Goal: Information Seeking & Learning: Learn about a topic

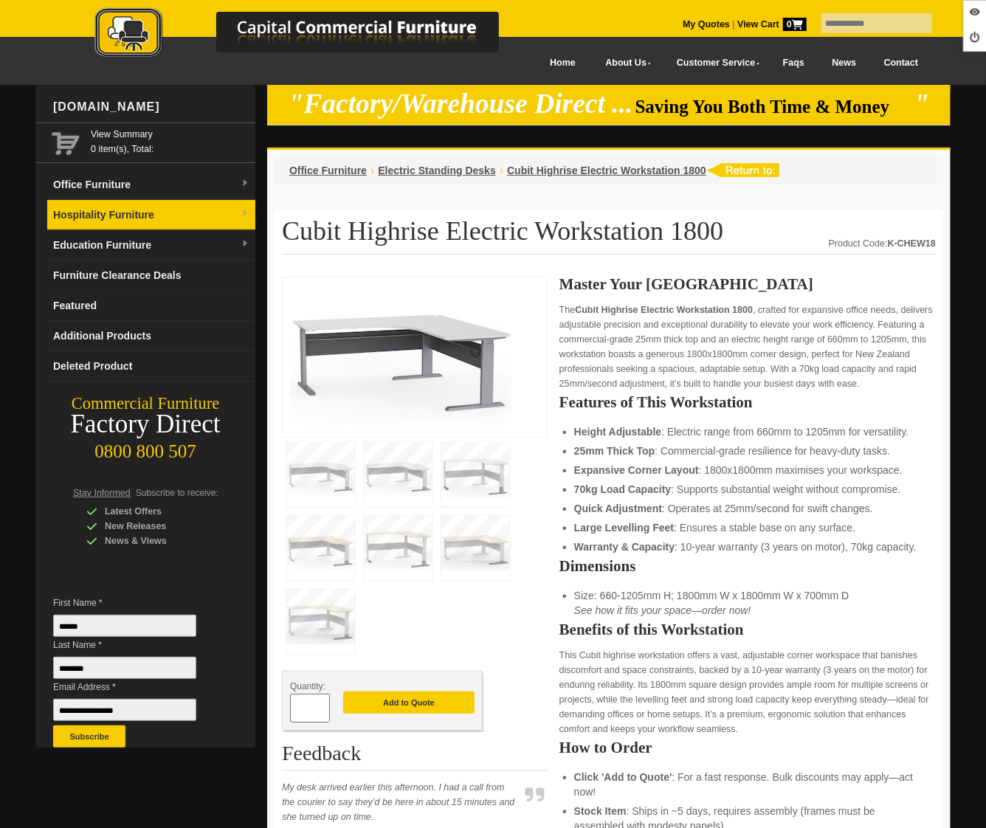
click at [131, 224] on link "Hospitality Furniture" at bounding box center [151, 215] width 208 height 30
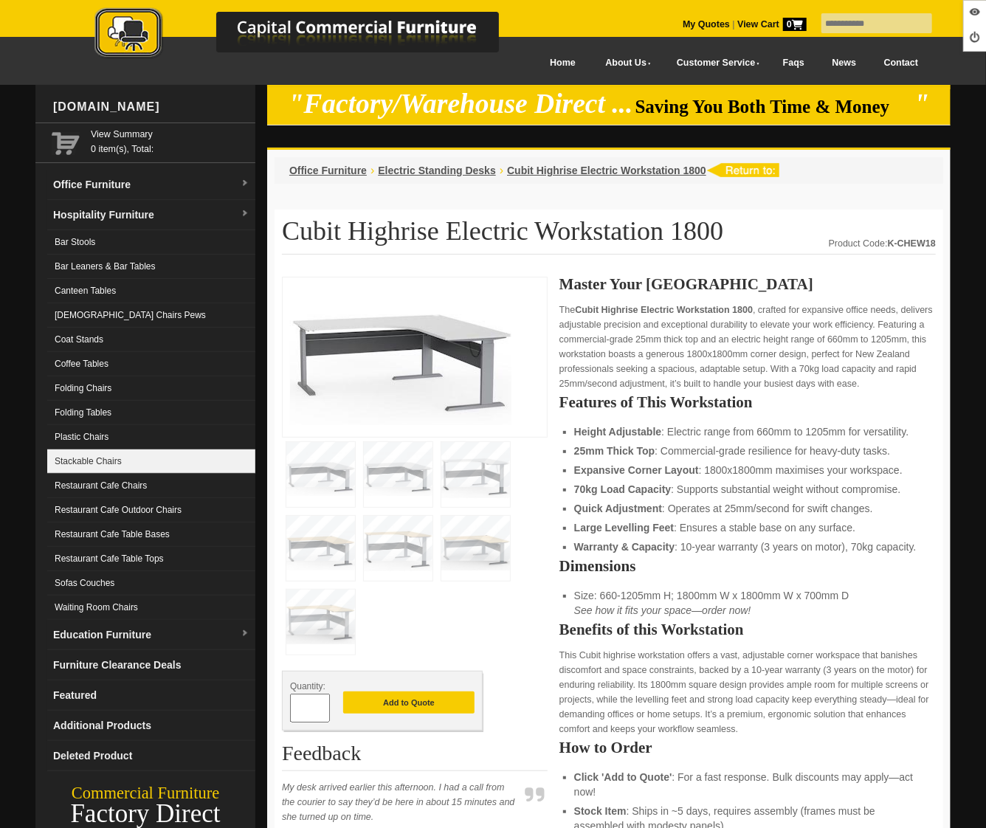
click at [106, 454] on link "Stackable Chairs" at bounding box center [151, 461] width 208 height 24
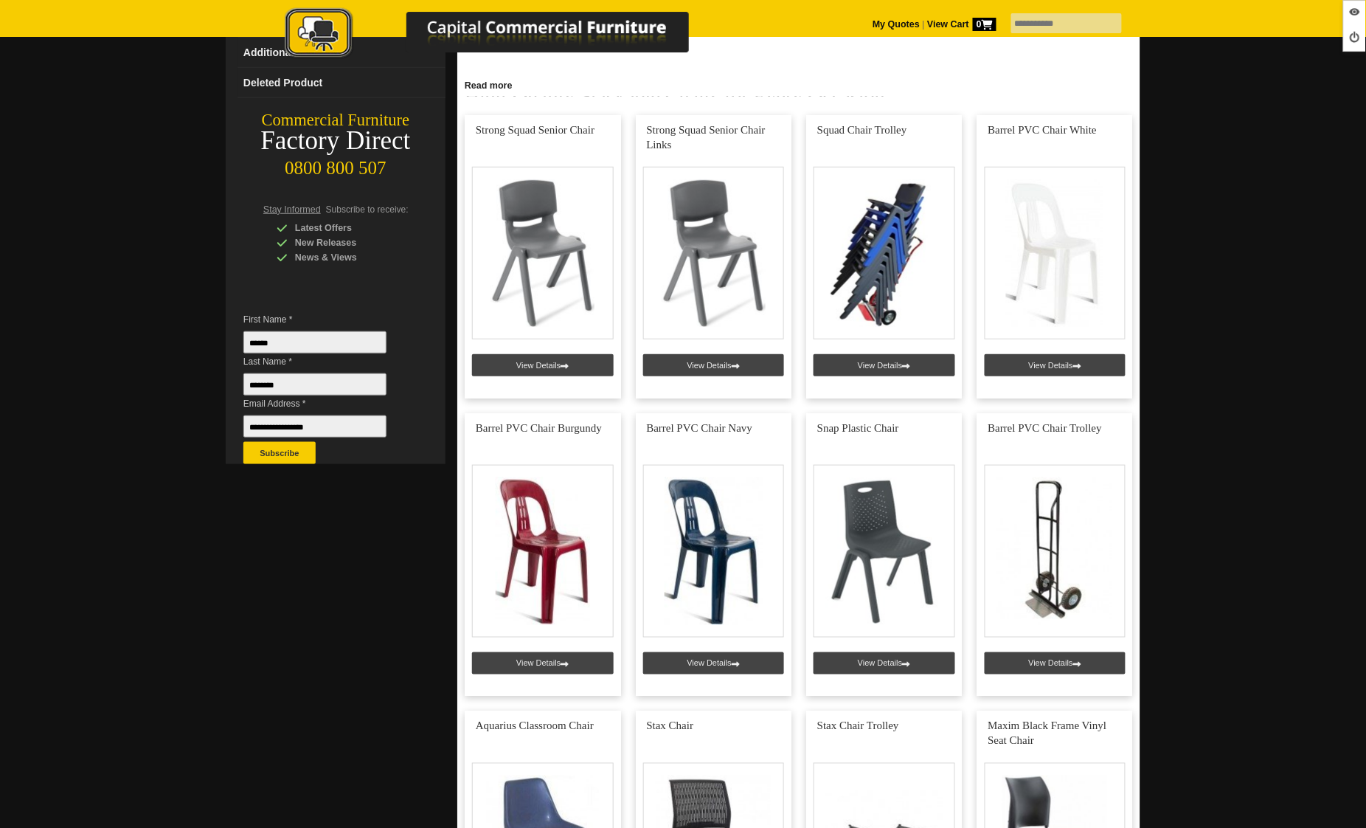
scroll to position [70, 0]
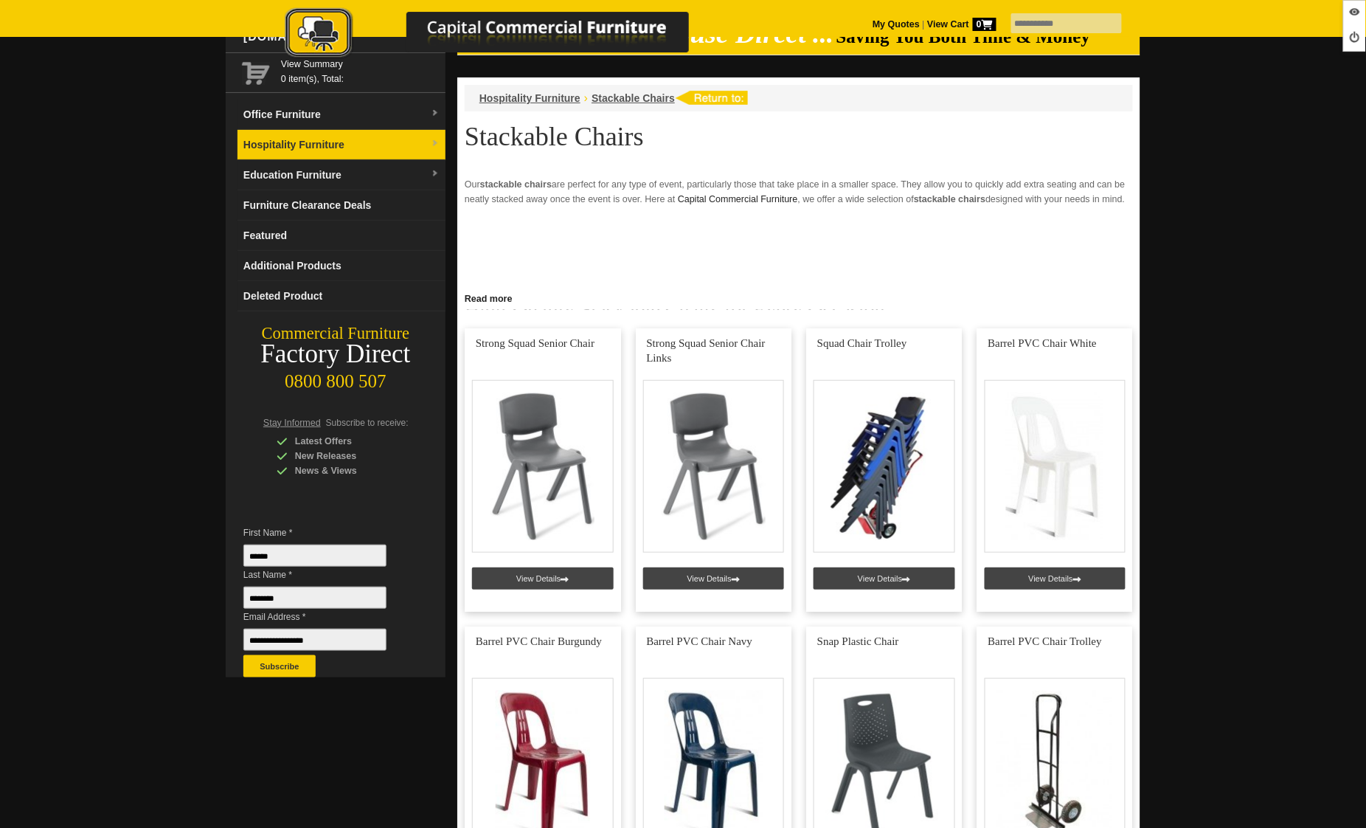
click at [308, 150] on link "Hospitality Furniture" at bounding box center [342, 145] width 208 height 30
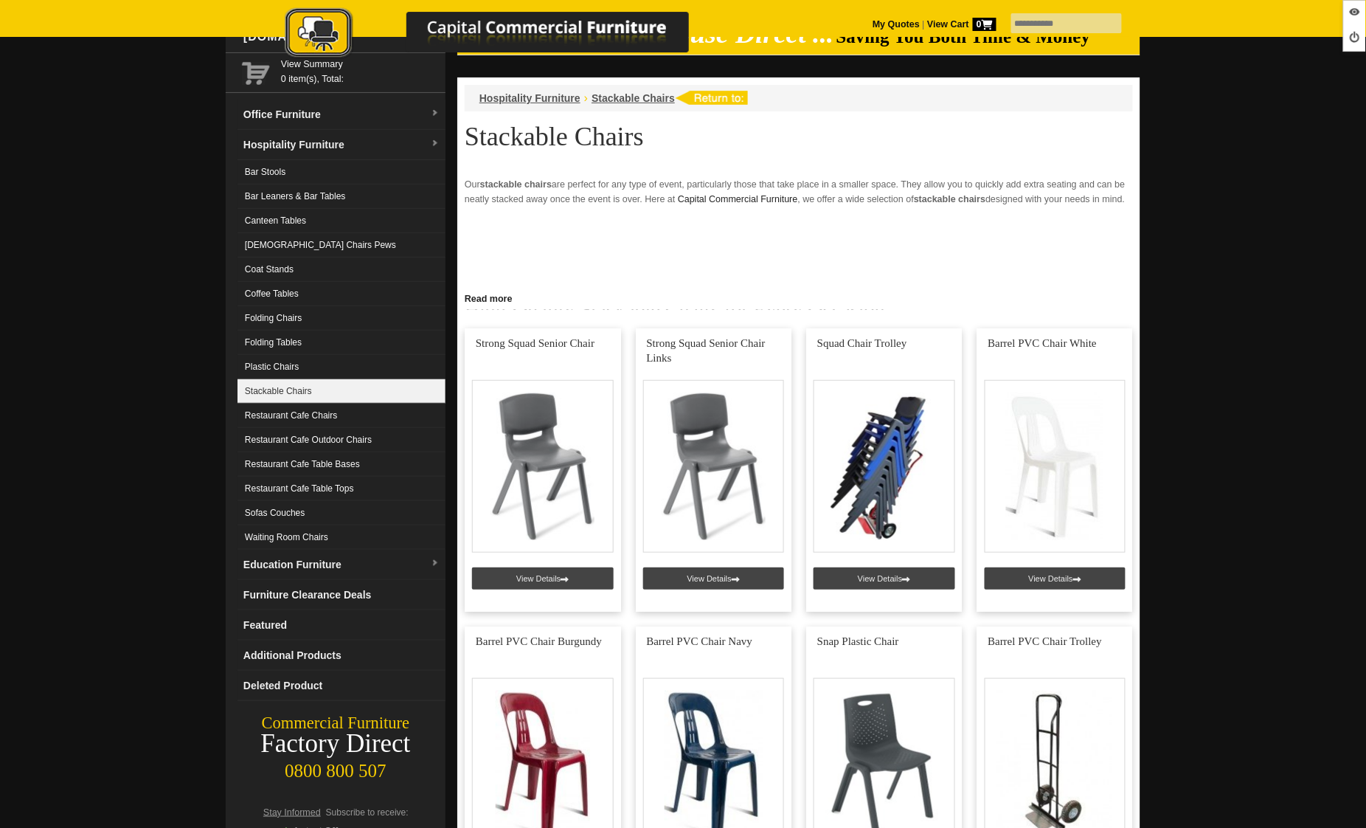
click at [292, 388] on link "Stackable Chairs" at bounding box center [342, 391] width 208 height 24
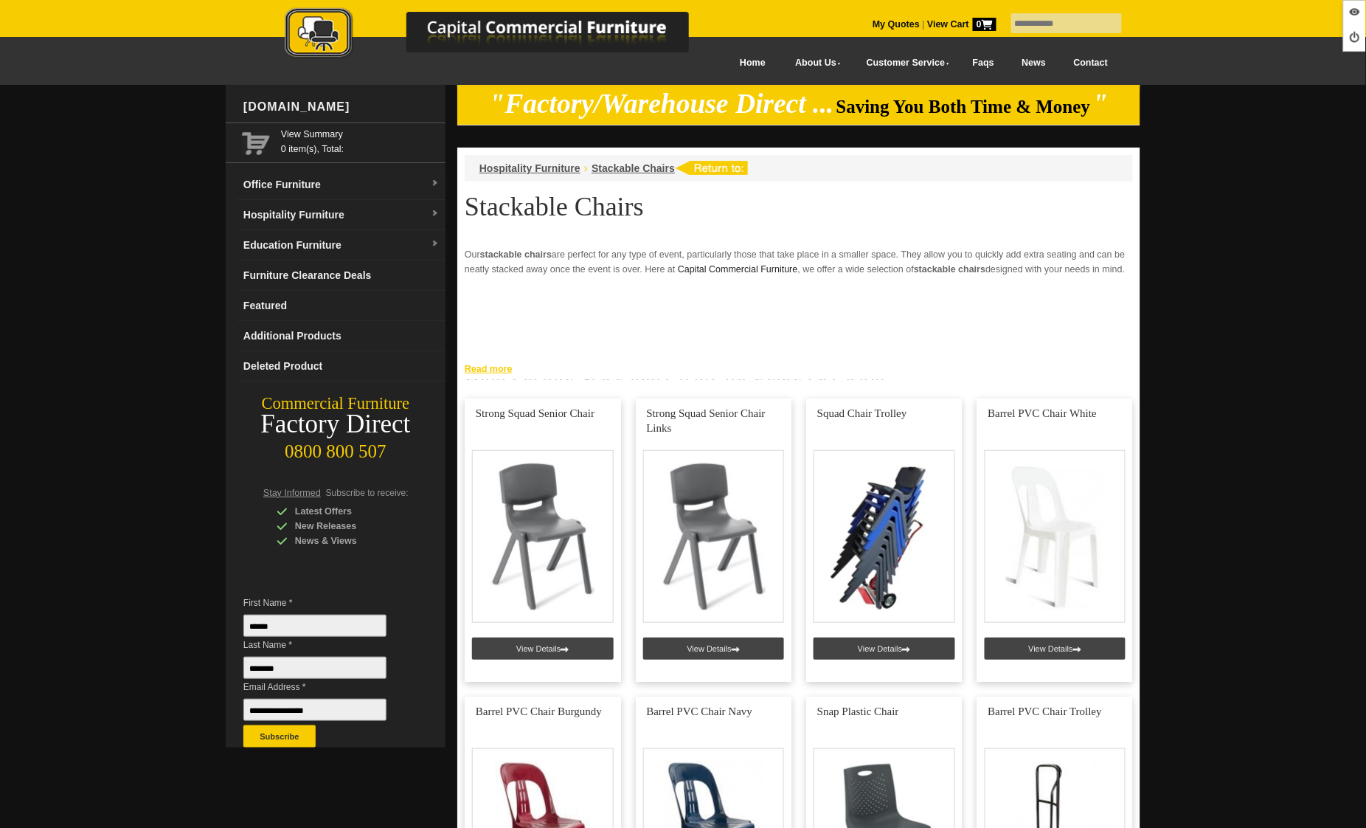
click at [505, 362] on link "Read more" at bounding box center [798, 367] width 683 height 18
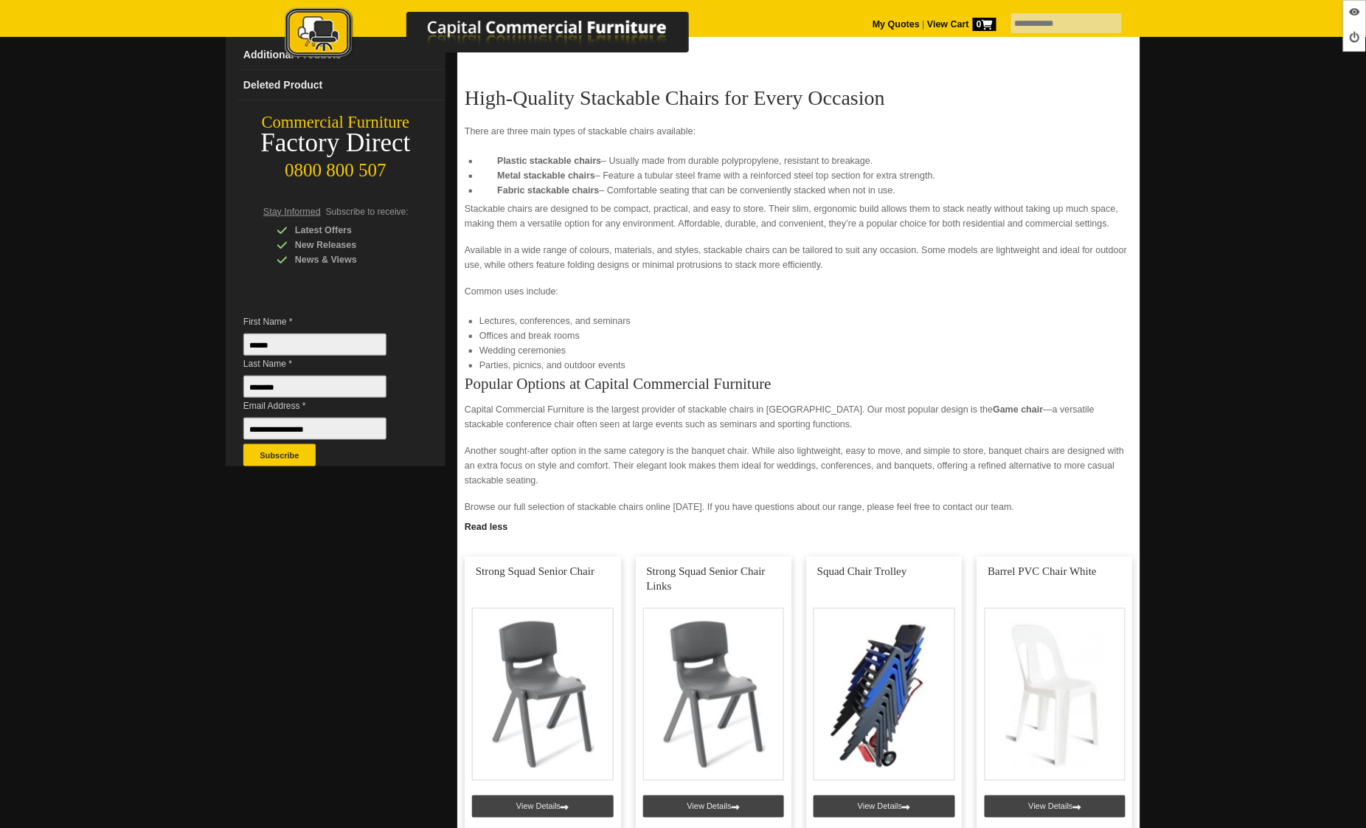
scroll to position [282, 0]
click at [499, 526] on link "Read less" at bounding box center [798, 524] width 683 height 18
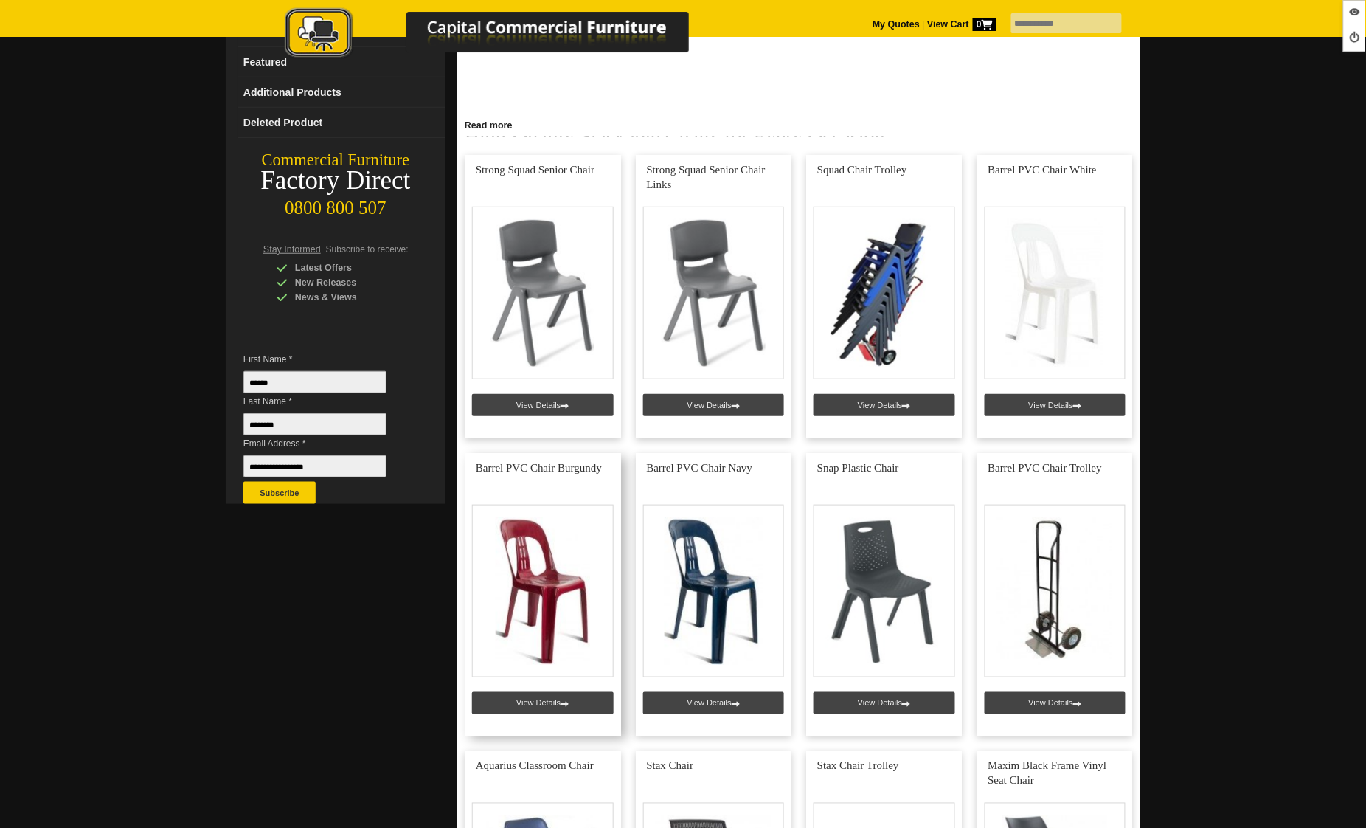
scroll to position [0, 0]
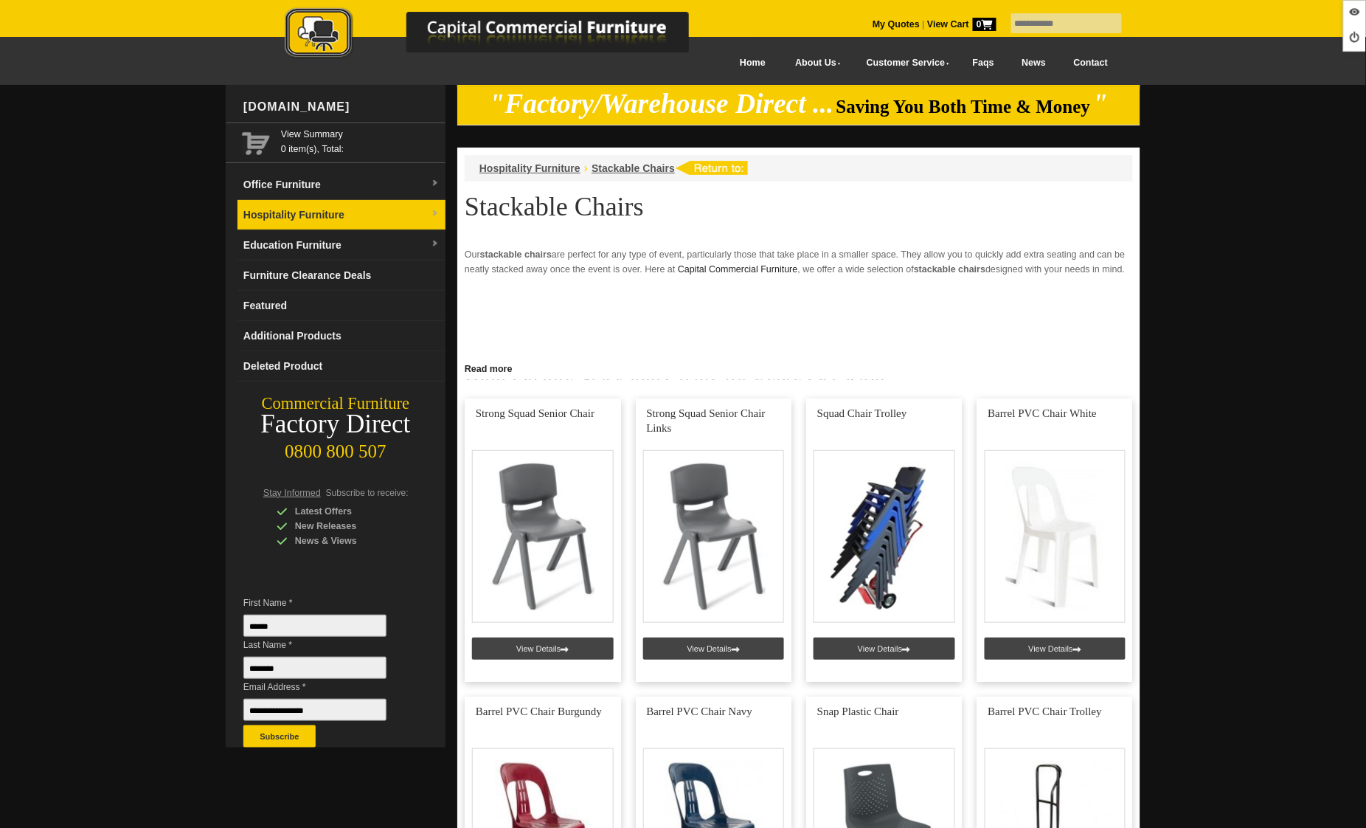
click at [304, 226] on link "Hospitality Furniture" at bounding box center [342, 215] width 208 height 30
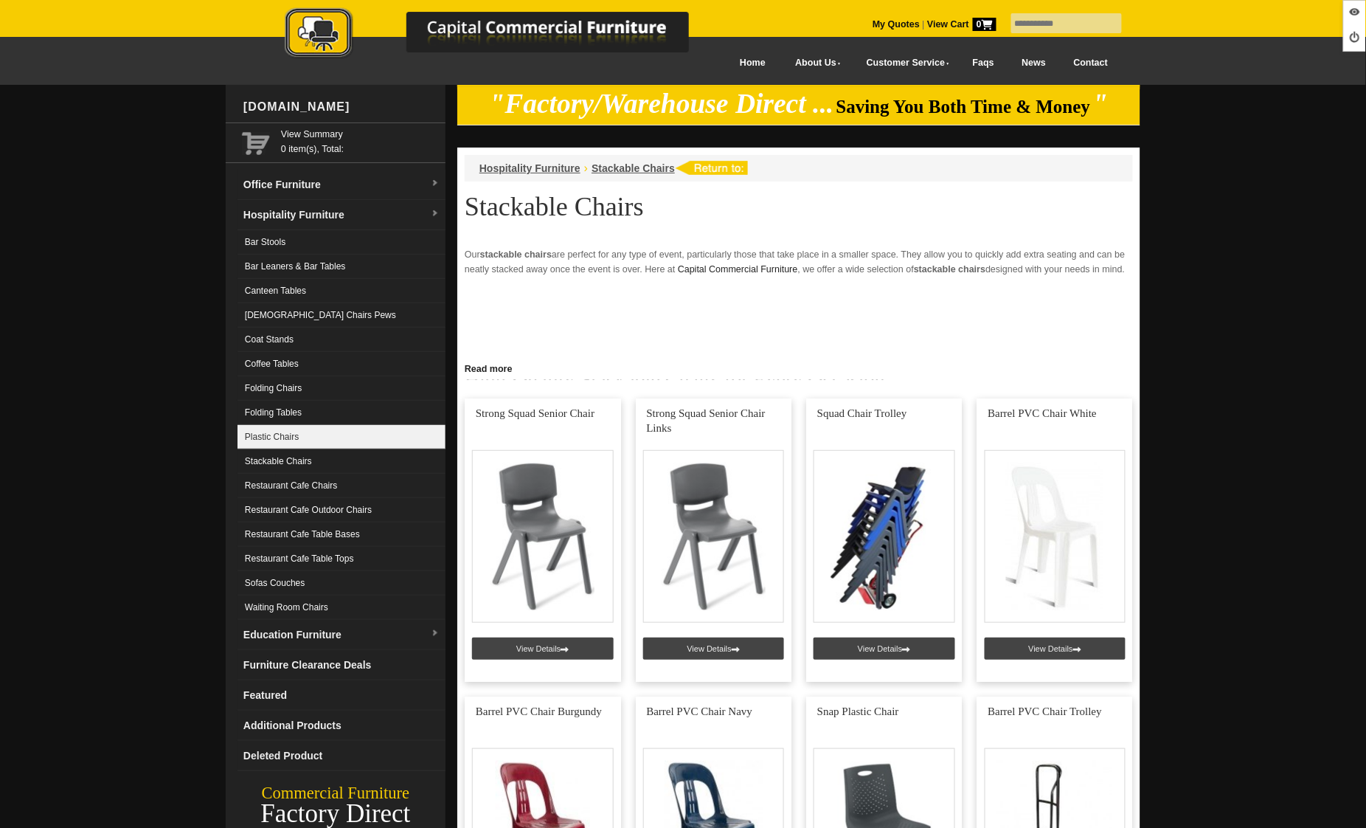
click at [296, 435] on link "Plastic Chairs" at bounding box center [342, 437] width 208 height 24
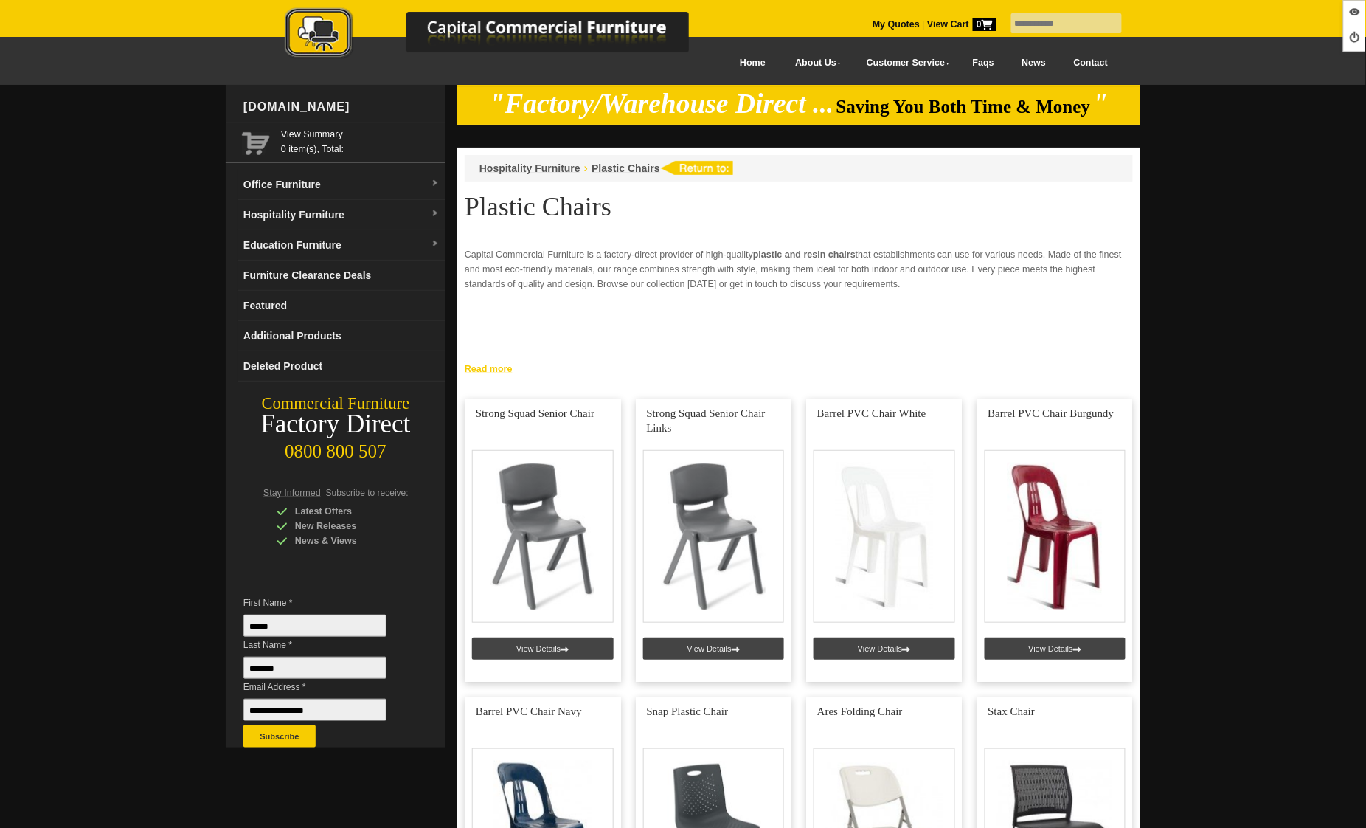
click at [505, 367] on link "Read more" at bounding box center [798, 367] width 683 height 18
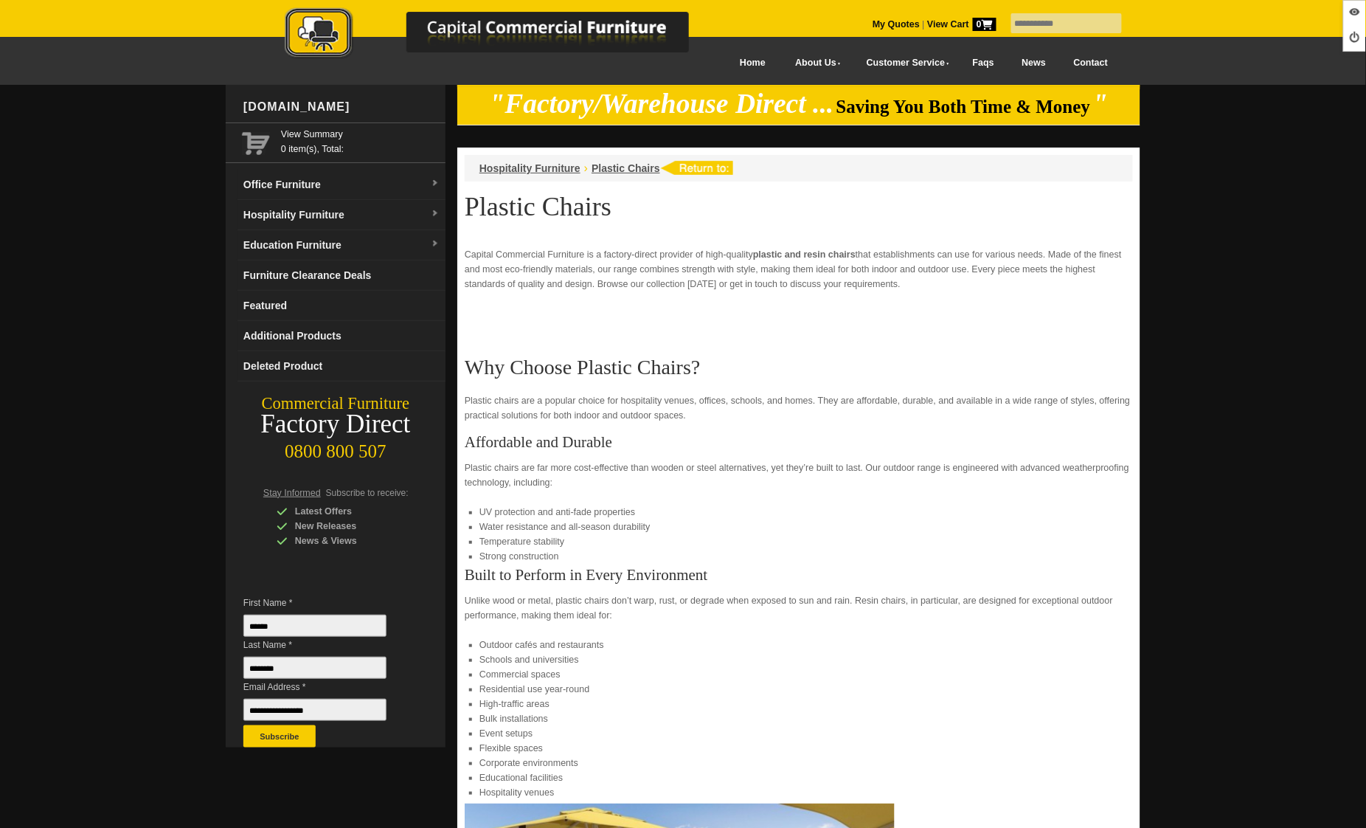
scroll to position [856, 0]
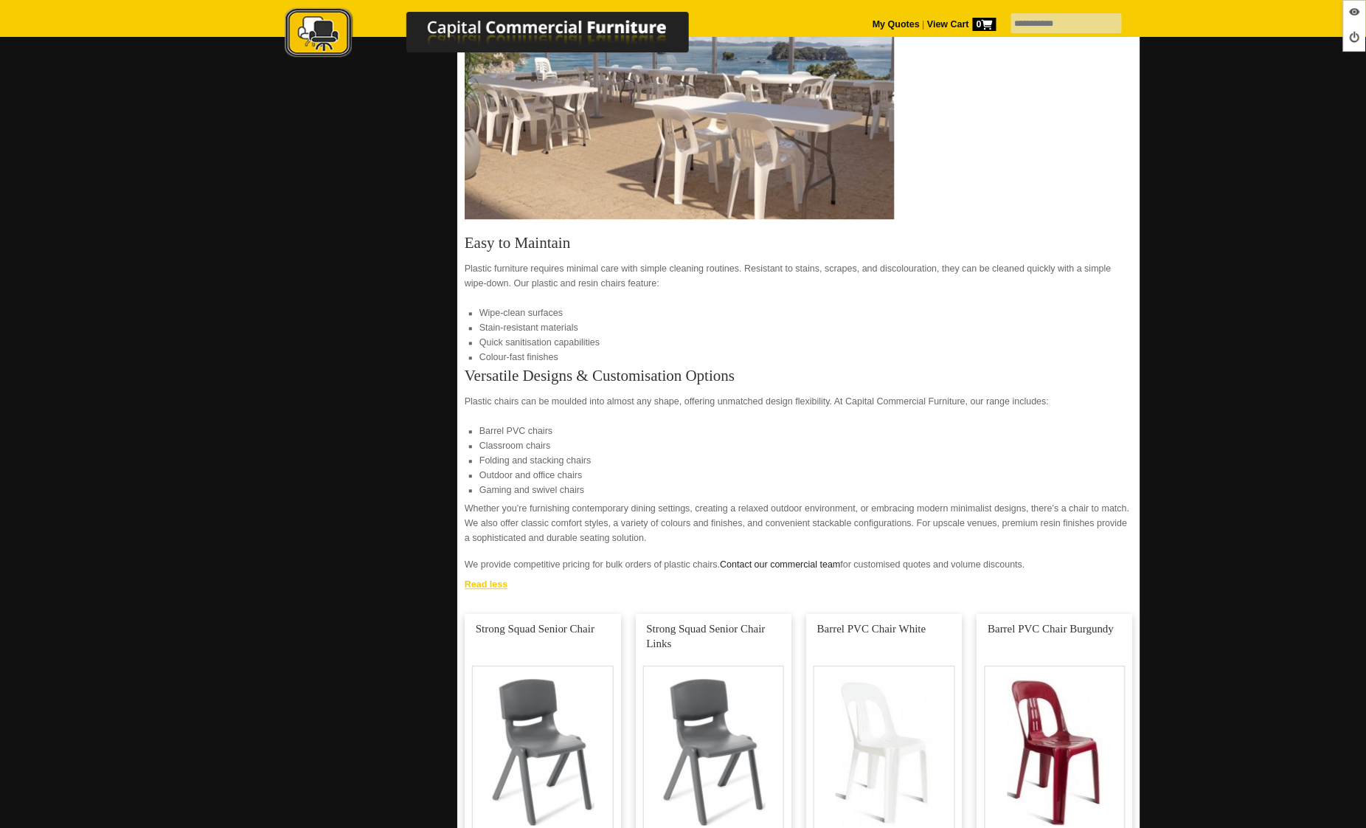
click at [489, 587] on link "Read less" at bounding box center [798, 583] width 683 height 18
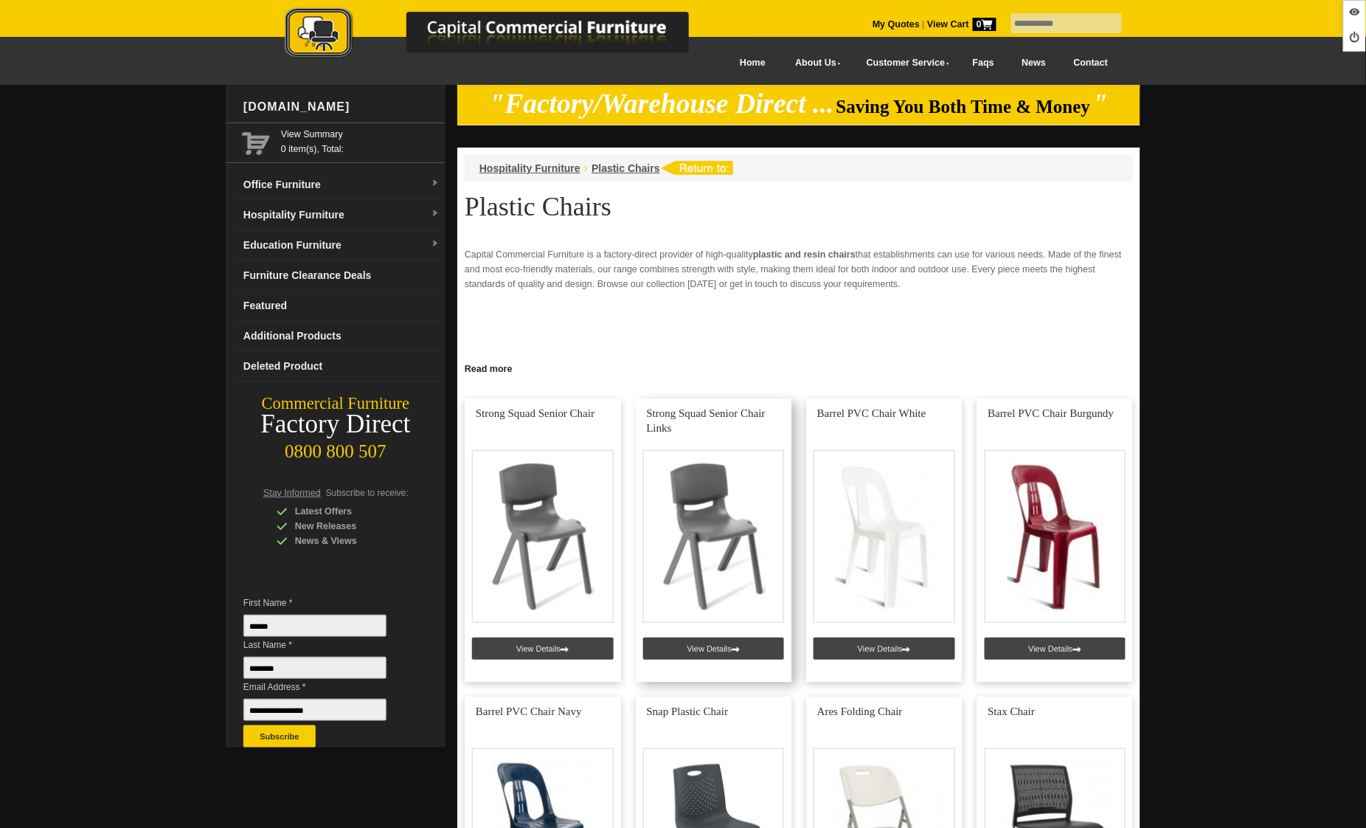
scroll to position [0, 0]
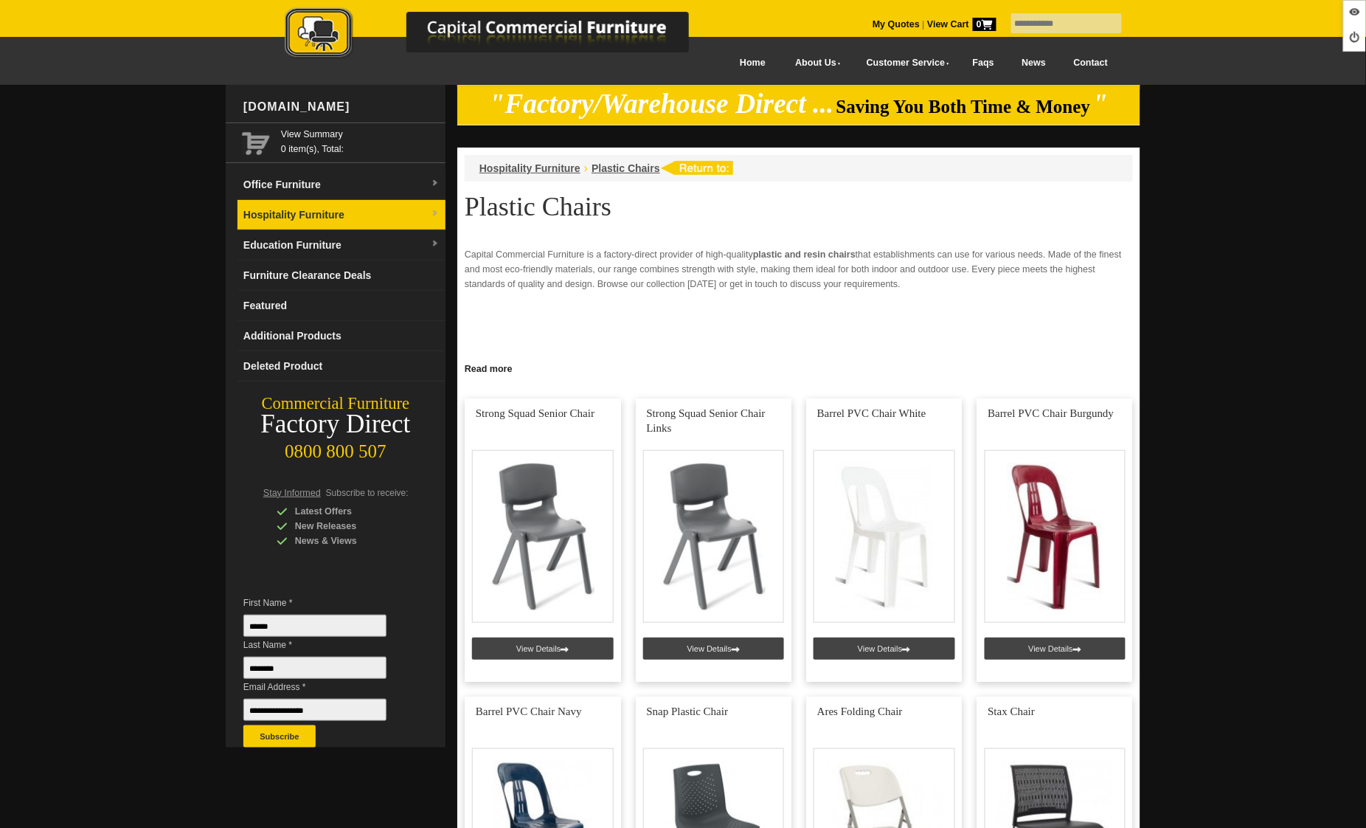
click at [309, 207] on link "Hospitality Furniture" at bounding box center [342, 215] width 208 height 30
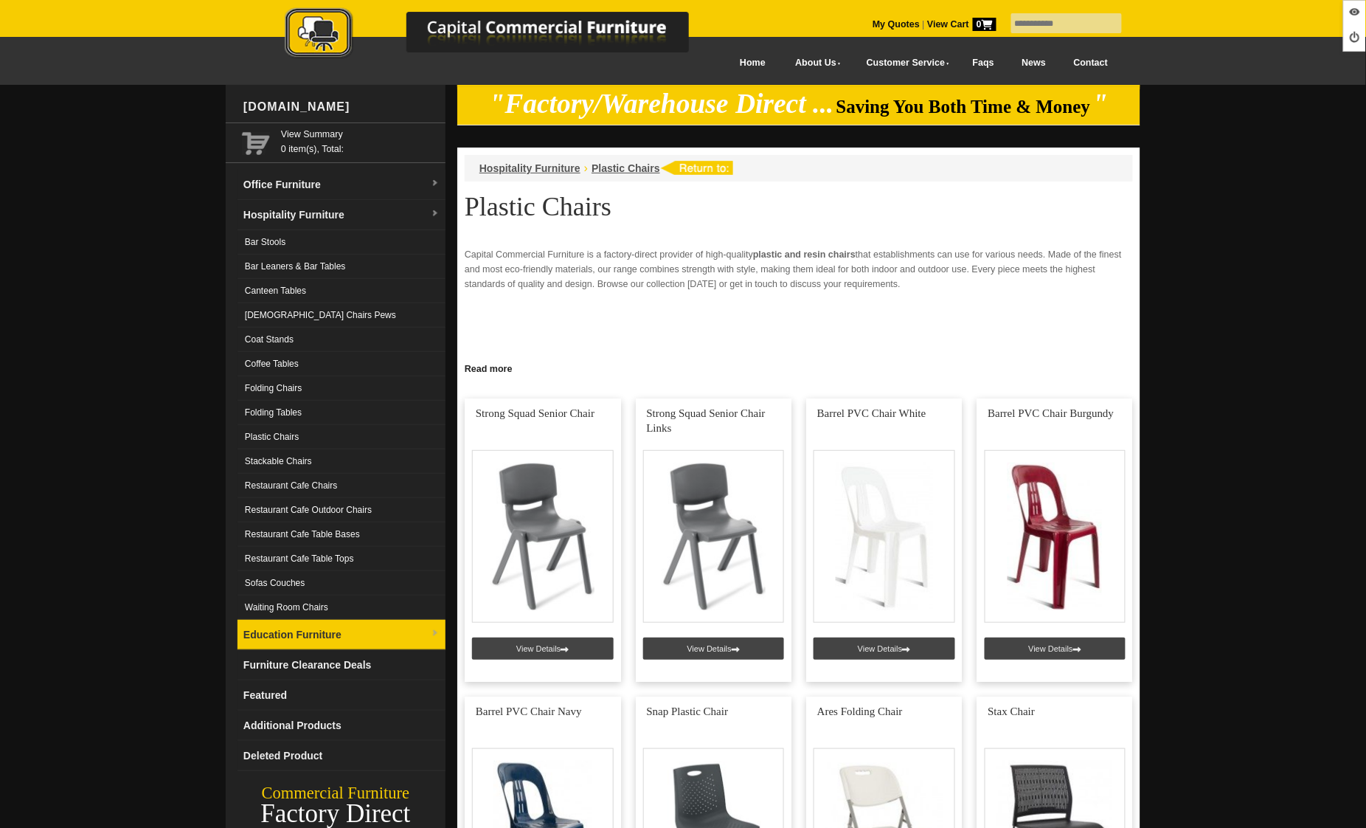
click at [305, 635] on link "Education Furniture" at bounding box center [342, 635] width 208 height 30
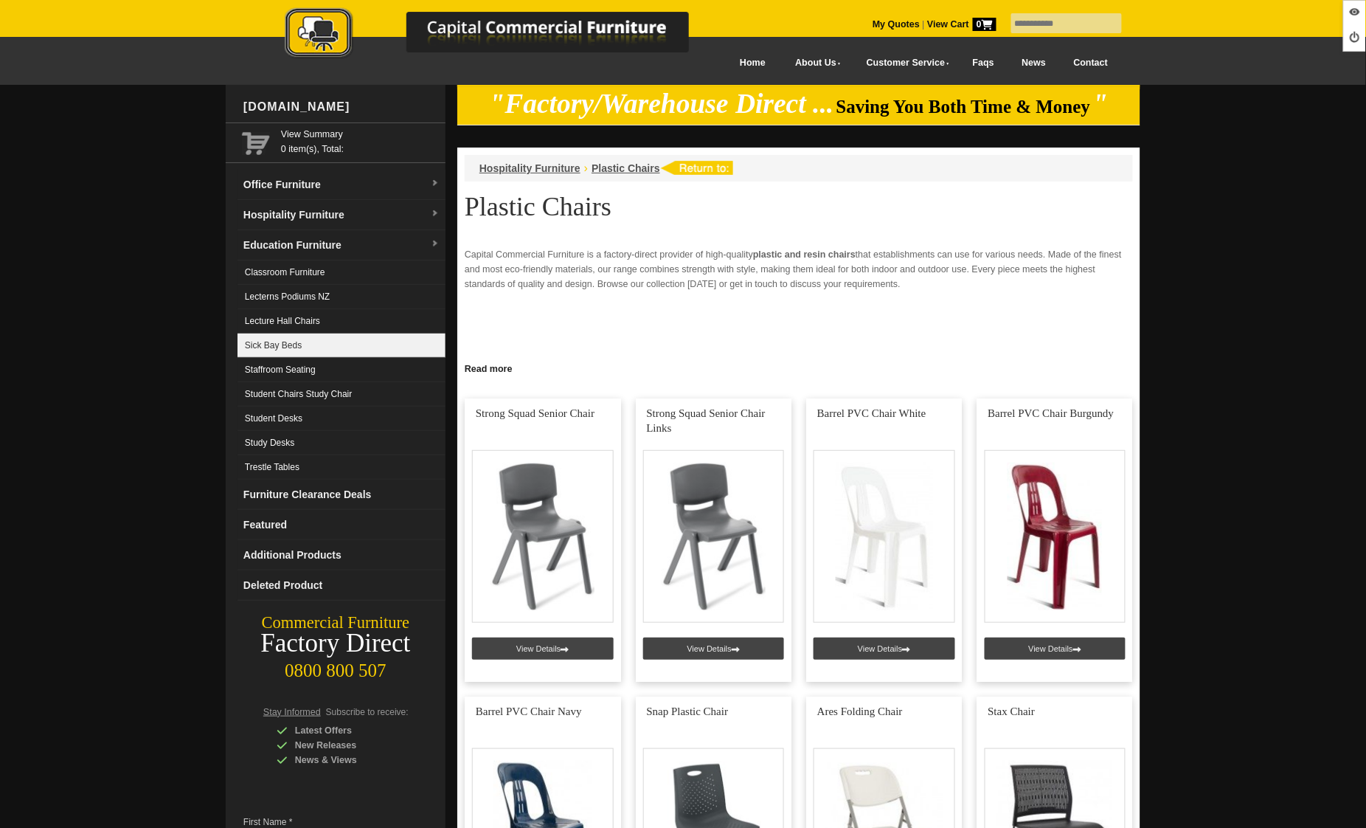
click at [288, 356] on link "Sick Bay Beds" at bounding box center [342, 345] width 208 height 24
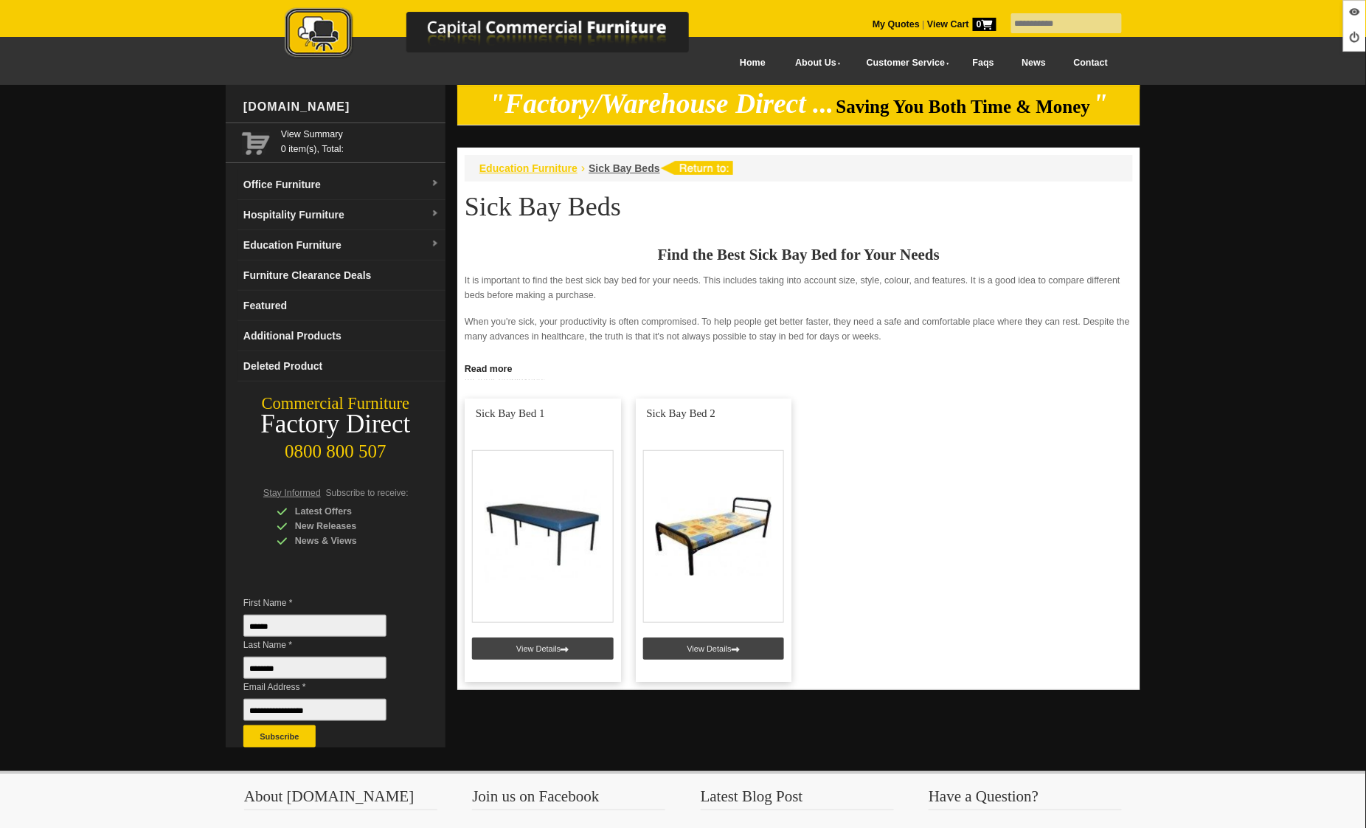
click at [542, 168] on span "Education Furniture" at bounding box center [529, 168] width 98 height 12
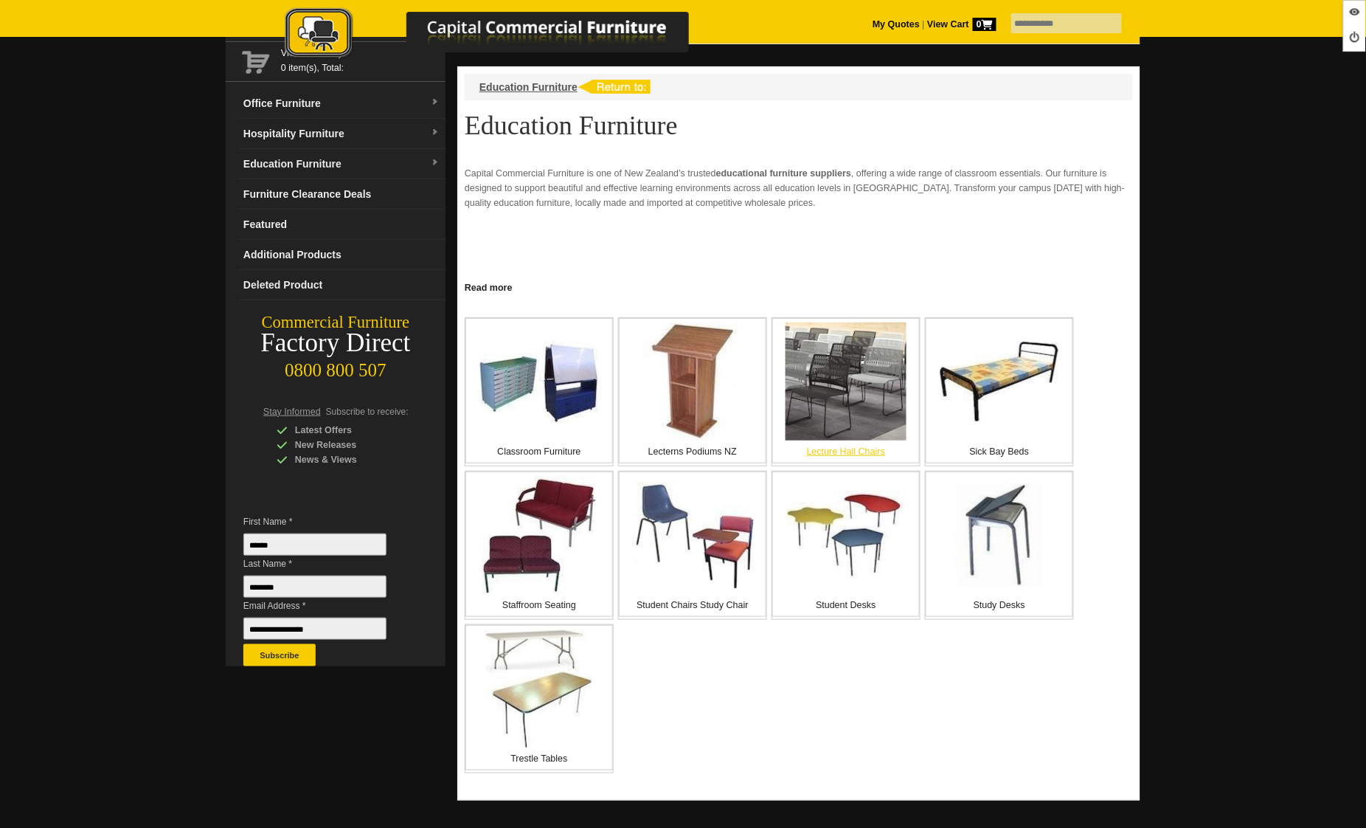
scroll to position [77, 0]
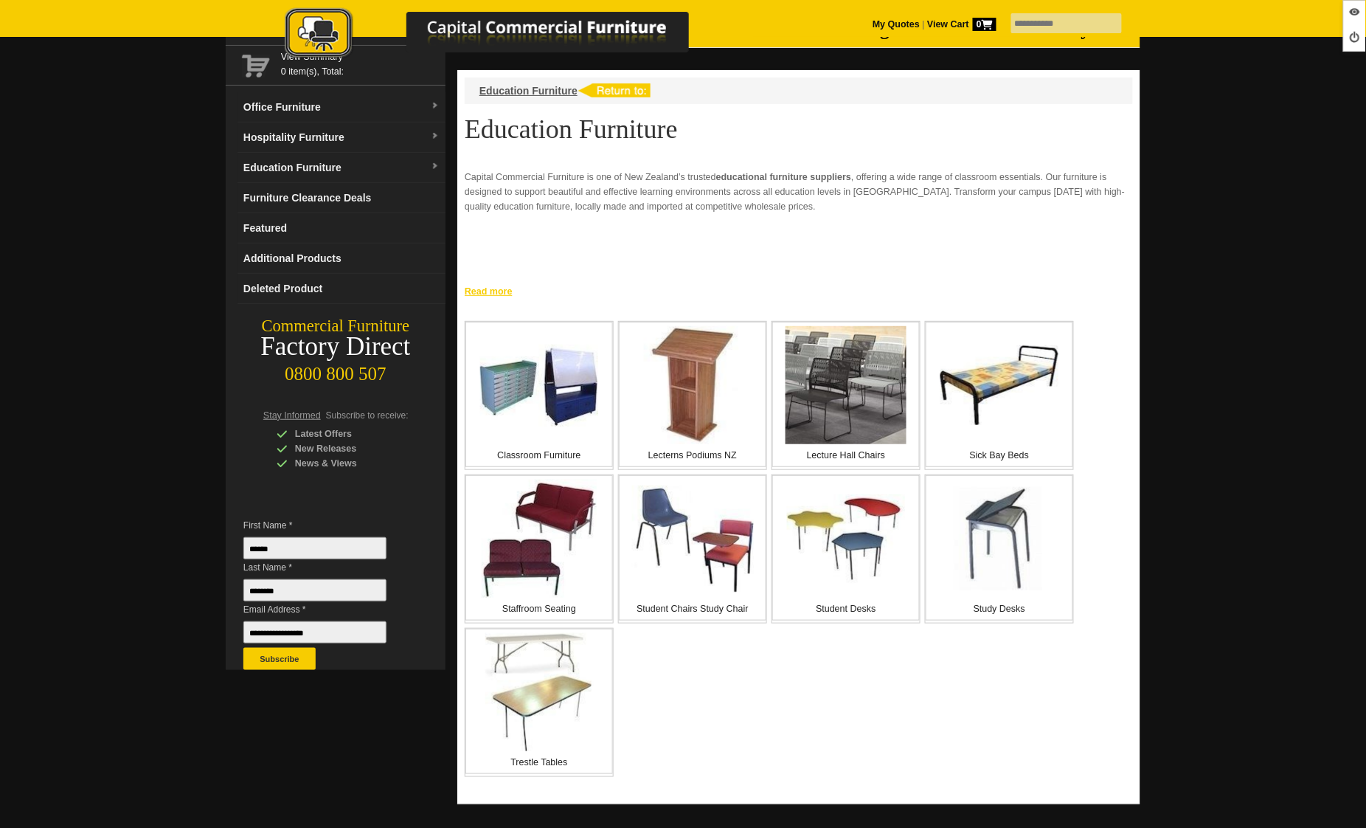
click at [475, 289] on link "Read more" at bounding box center [798, 289] width 683 height 18
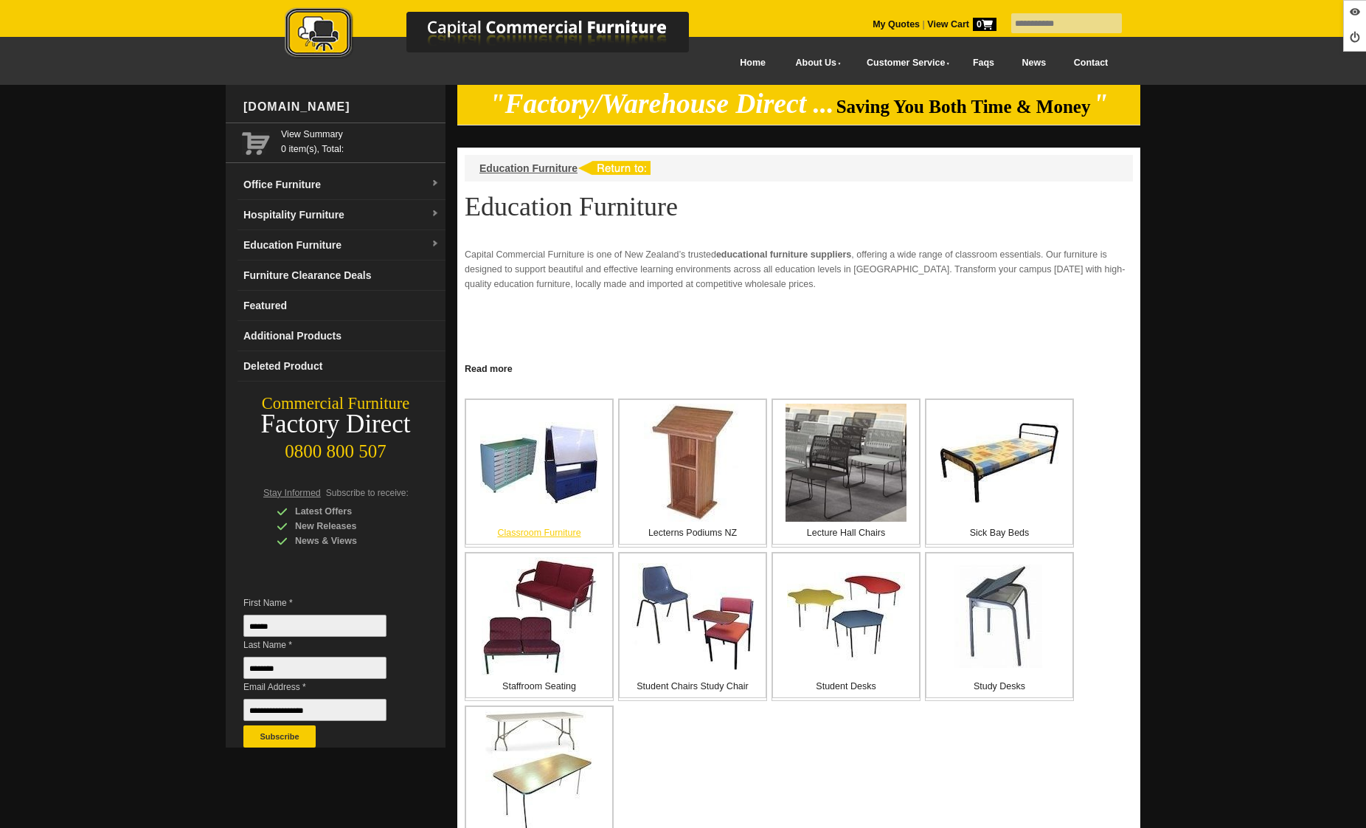
scroll to position [77, 0]
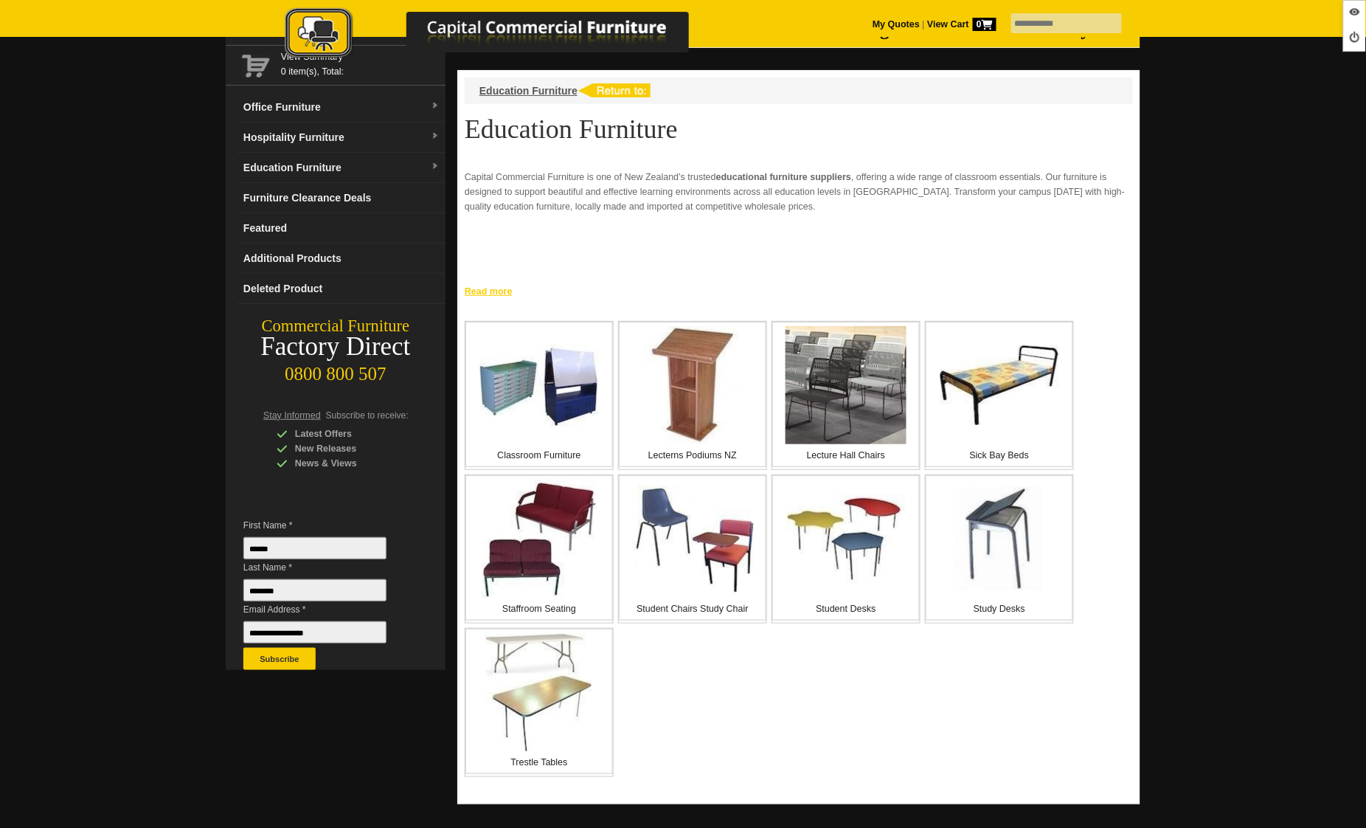
click at [499, 288] on link "Read more" at bounding box center [798, 289] width 683 height 18
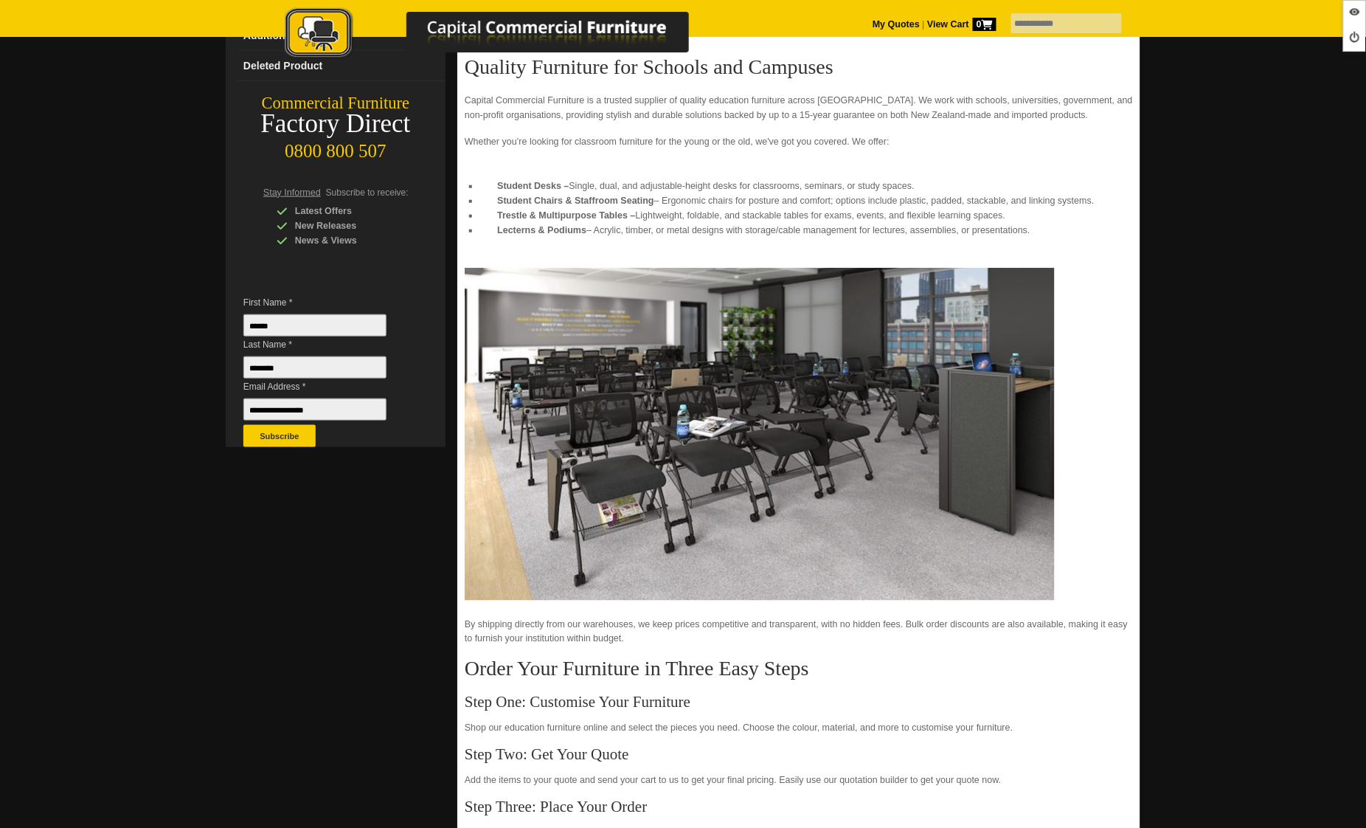
scroll to position [334, 0]
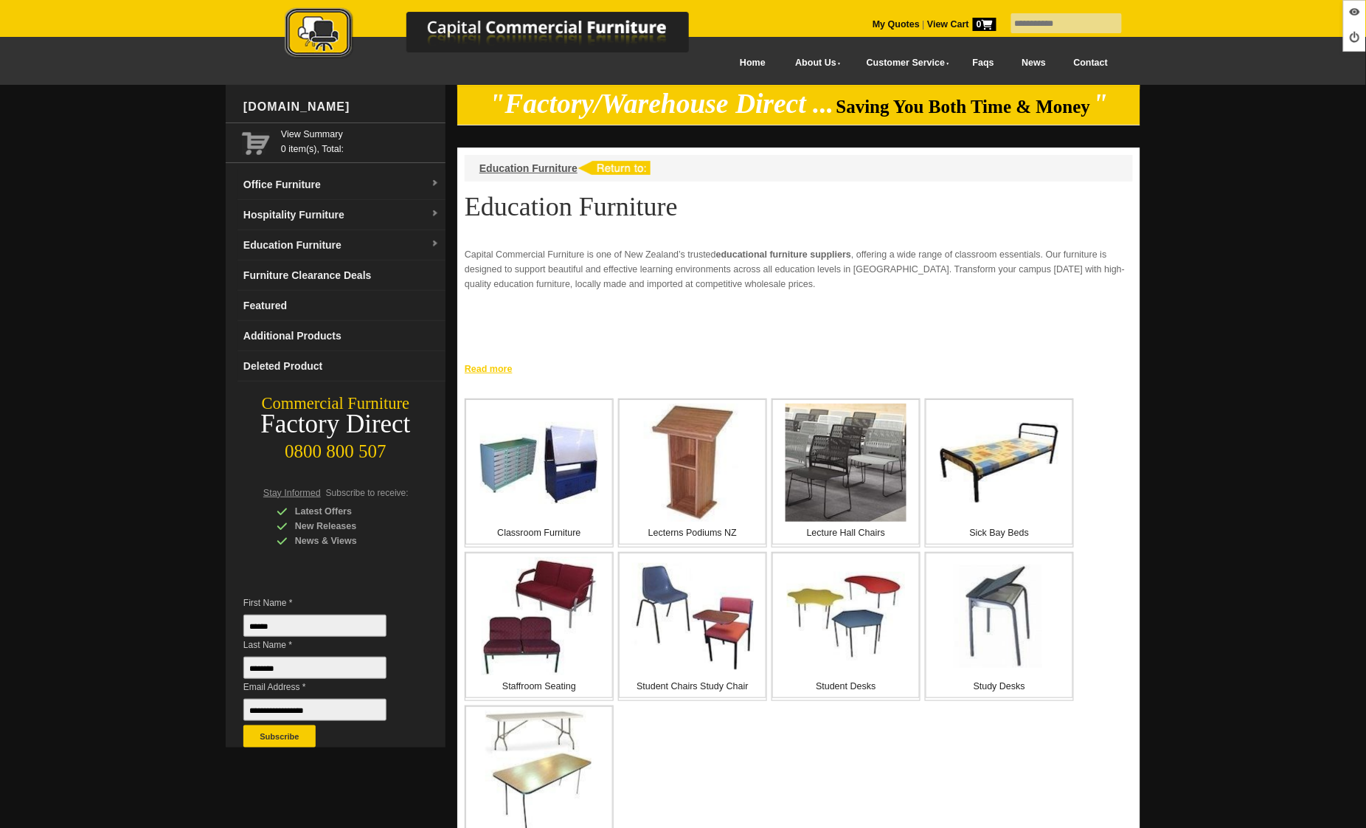
click at [495, 371] on link "Read more" at bounding box center [798, 367] width 683 height 18
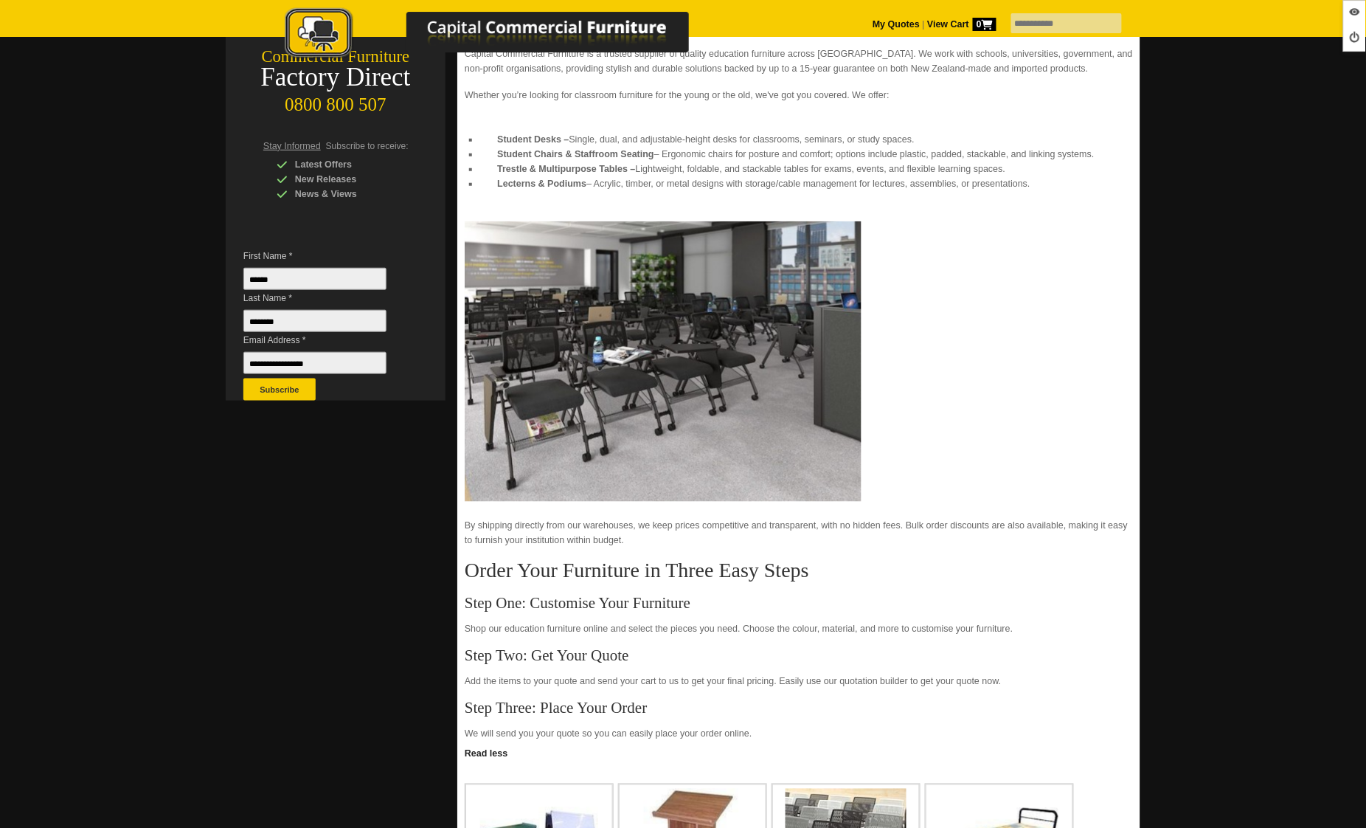
scroll to position [564, 0]
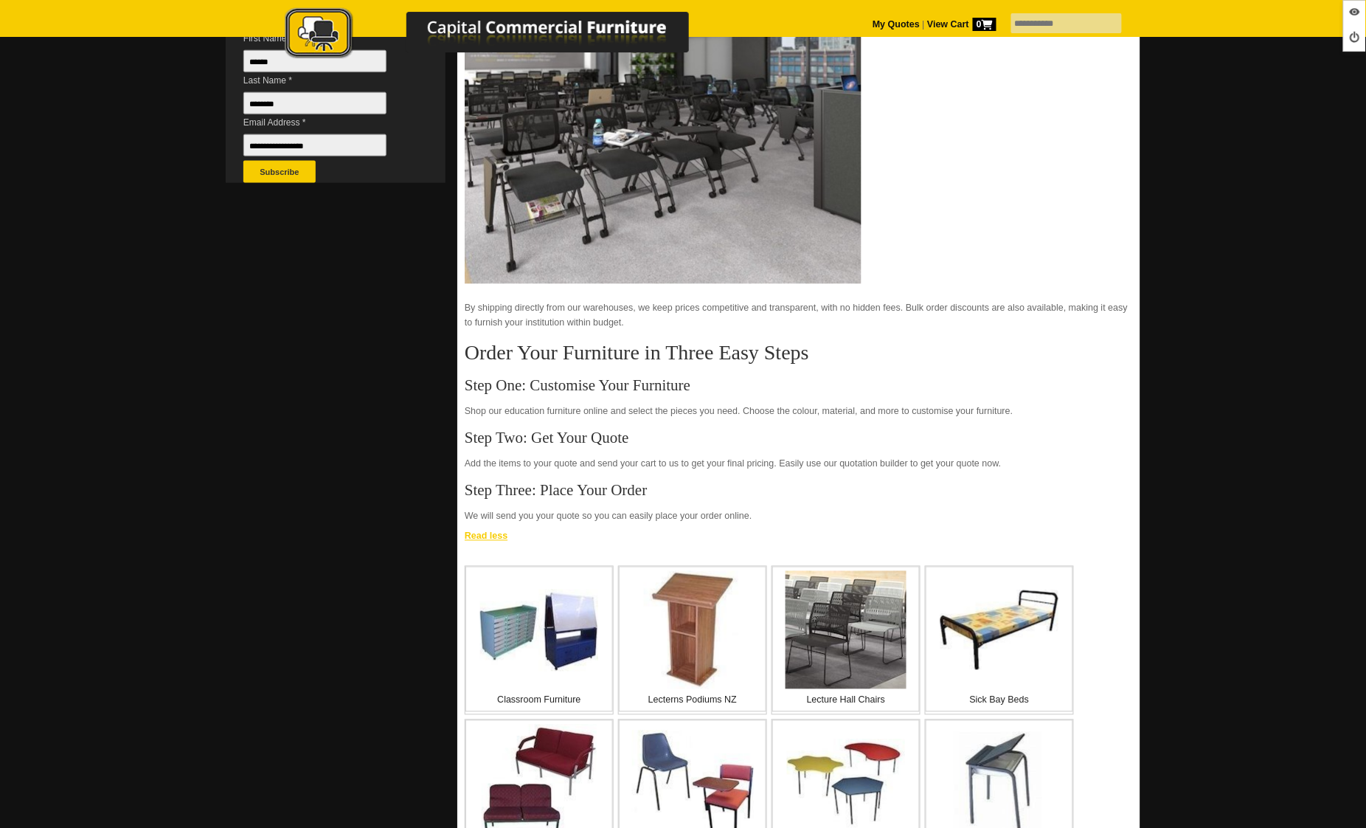
click at [475, 534] on link "Read less" at bounding box center [798, 534] width 683 height 18
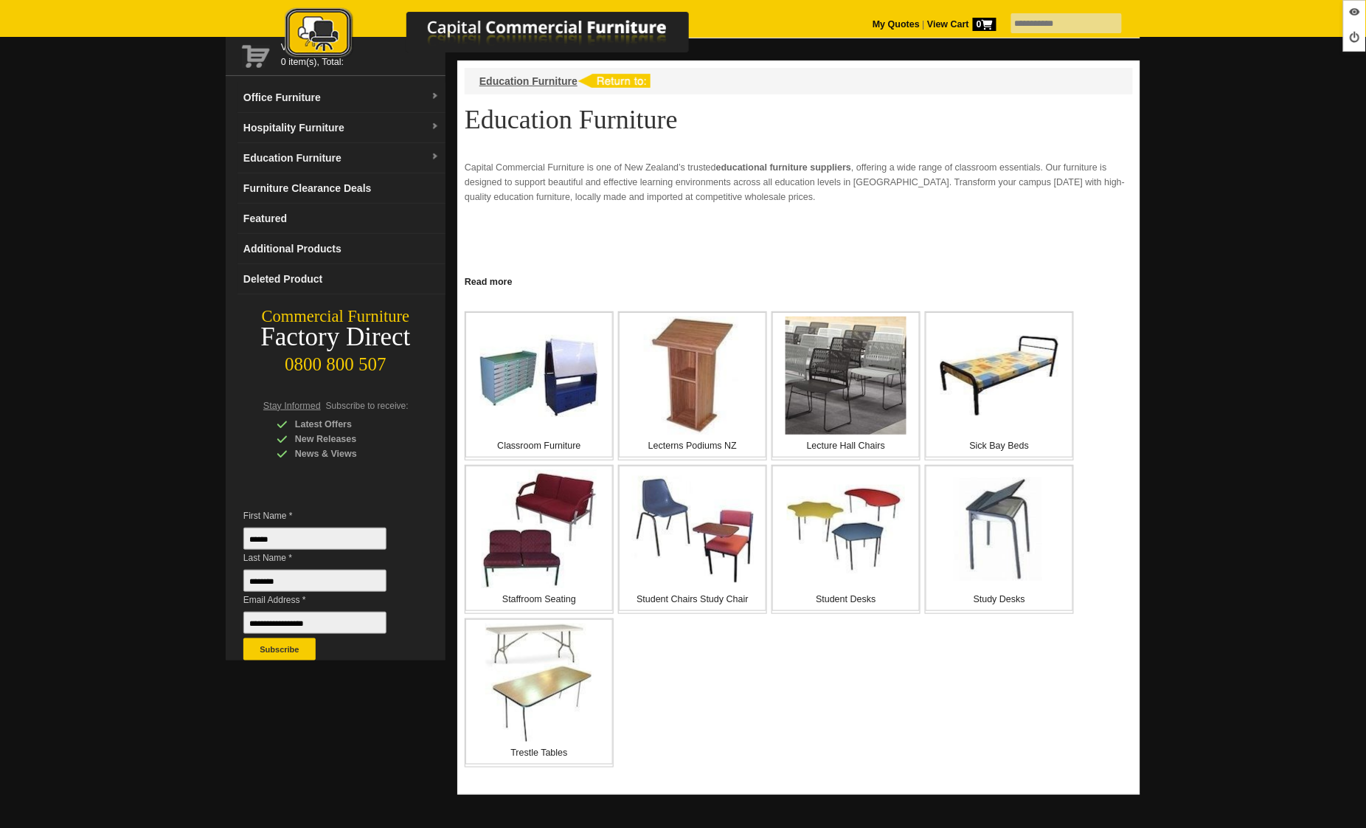
scroll to position [0, 0]
